Goal: Task Accomplishment & Management: Use online tool/utility

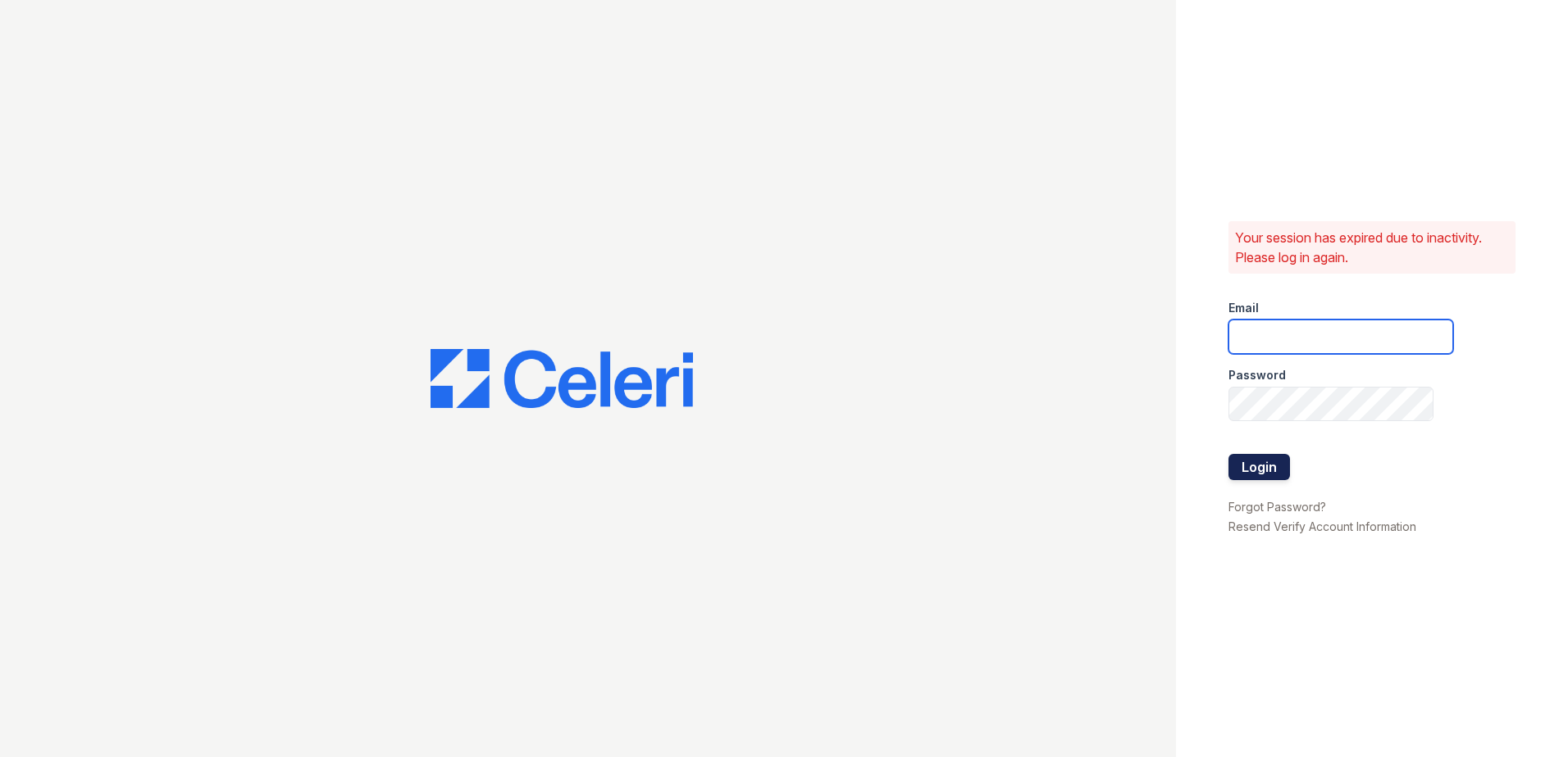
type input "XBecerra@trinity-pm.com"
click at [1255, 459] on button "Login" at bounding box center [1259, 467] width 62 height 27
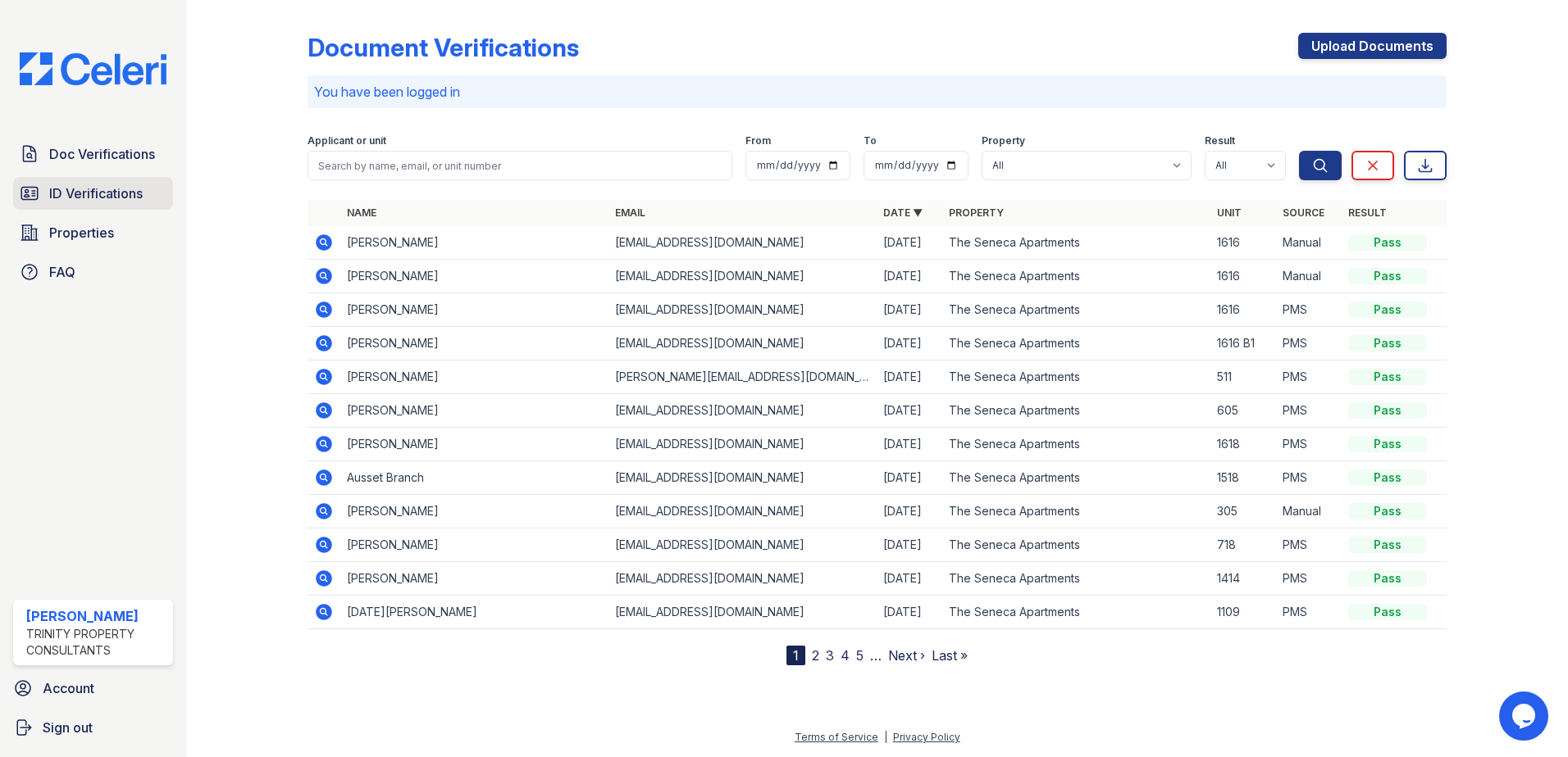
click at [103, 195] on span "ID Verifications" at bounding box center [95, 193] width 93 height 20
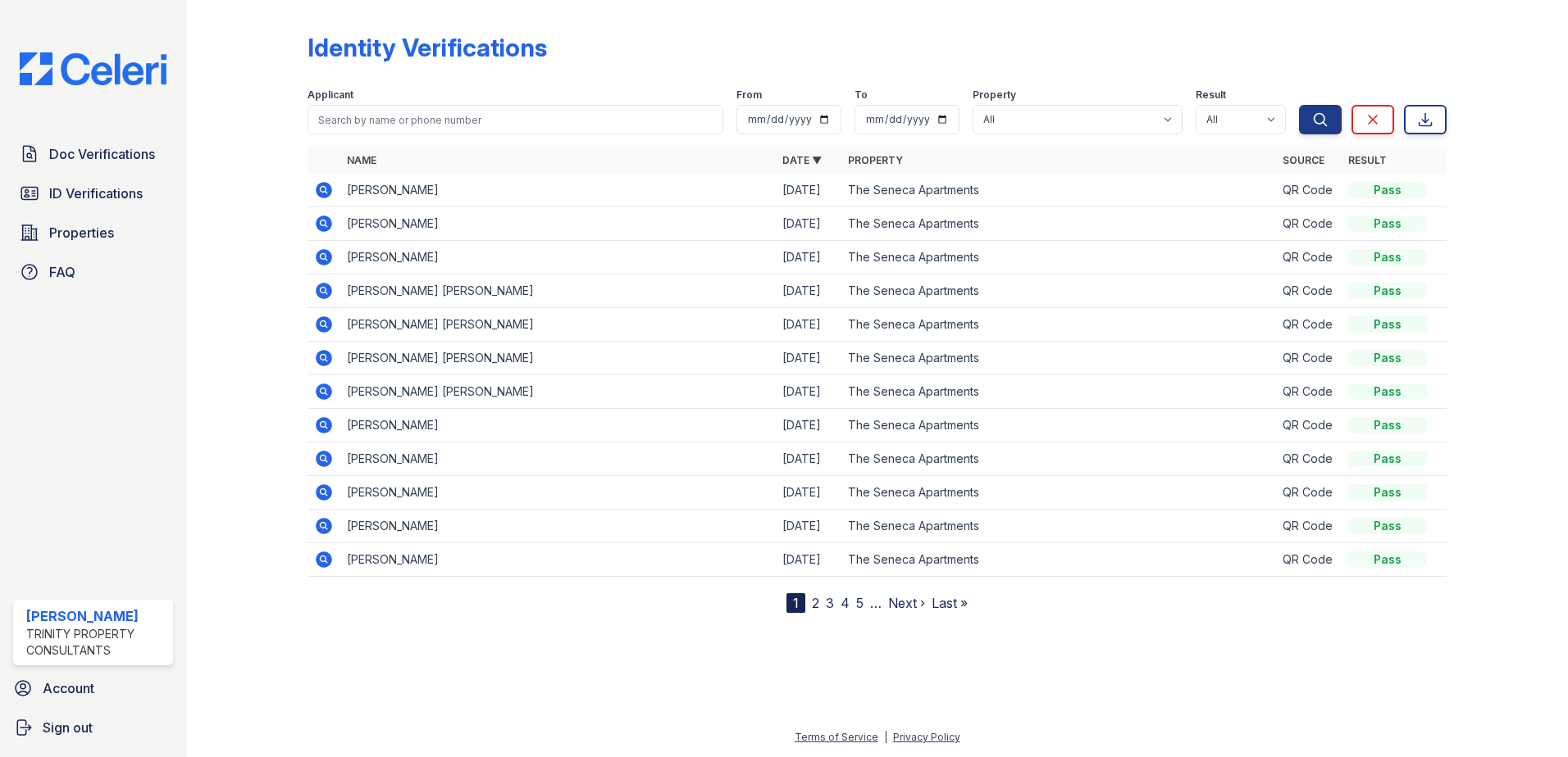
click at [329, 222] on icon at bounding box center [323, 223] width 16 height 16
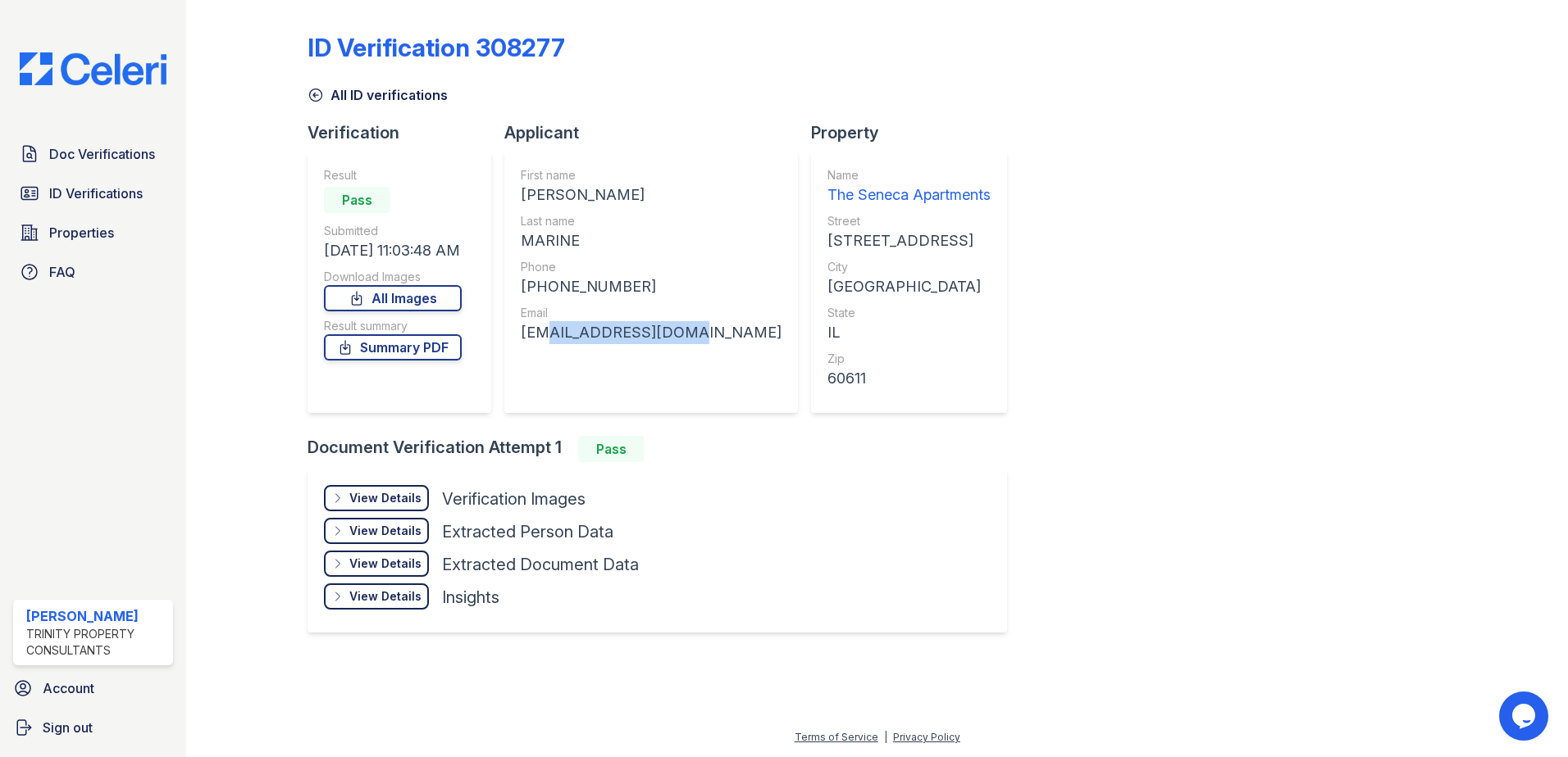
drag, startPoint x: 684, startPoint y: 335, endPoint x: 545, endPoint y: 336, distance: 139.0
click at [545, 336] on div "hmmarine80@yahoo.com" at bounding box center [651, 333] width 261 height 23
drag, startPoint x: 545, startPoint y: 336, endPoint x: 672, endPoint y: 338, distance: 127.0
click at [672, 338] on div "hmmarine80@yahoo.com" at bounding box center [651, 333] width 261 height 23
drag, startPoint x: 697, startPoint y: 333, endPoint x: 527, endPoint y: 343, distance: 170.3
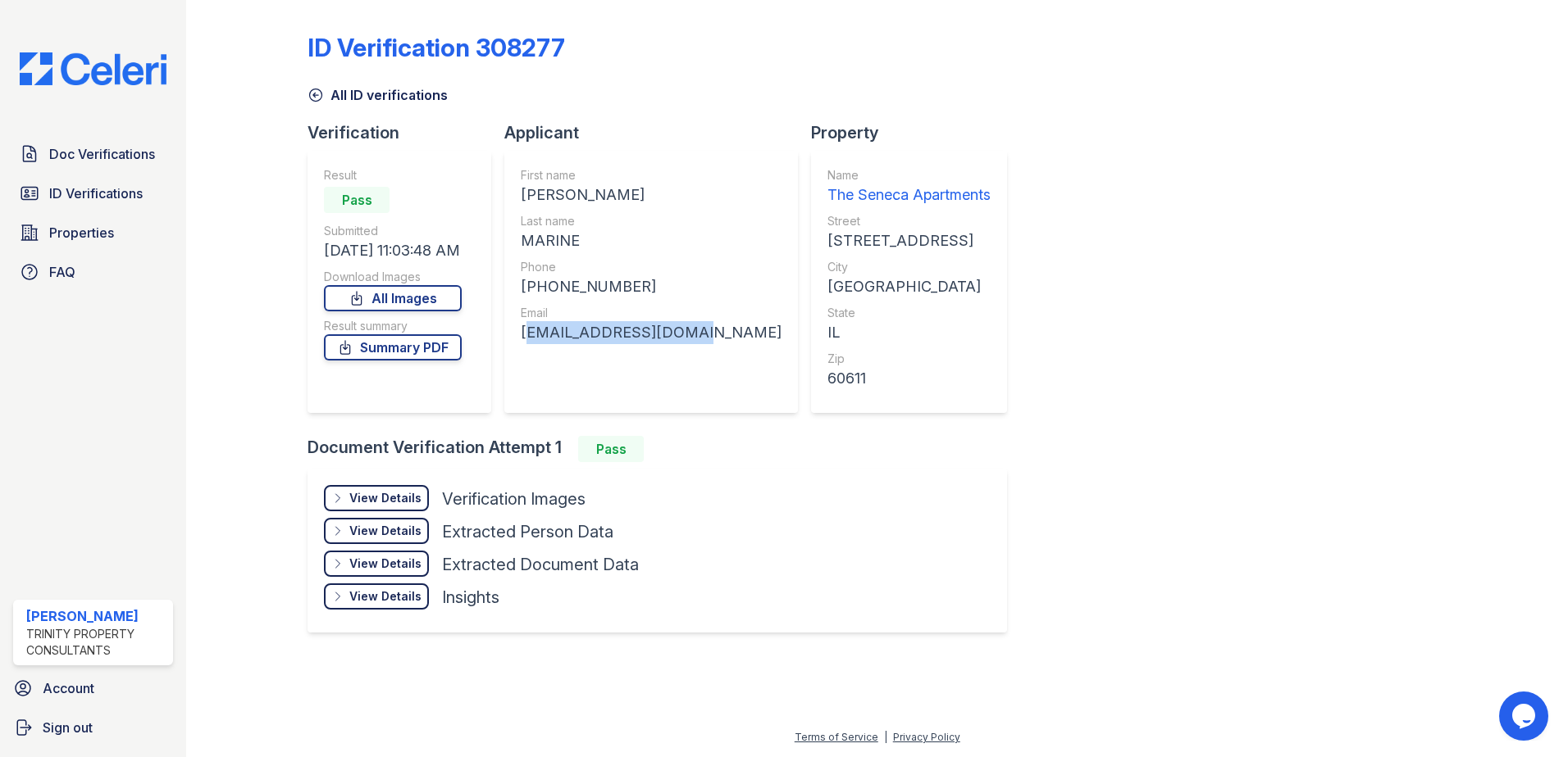
click at [527, 343] on div "hmmarine80@yahoo.com" at bounding box center [651, 333] width 261 height 23
copy div "hmmarine80@yahoo.com"
